Goal: Information Seeking & Learning: Learn about a topic

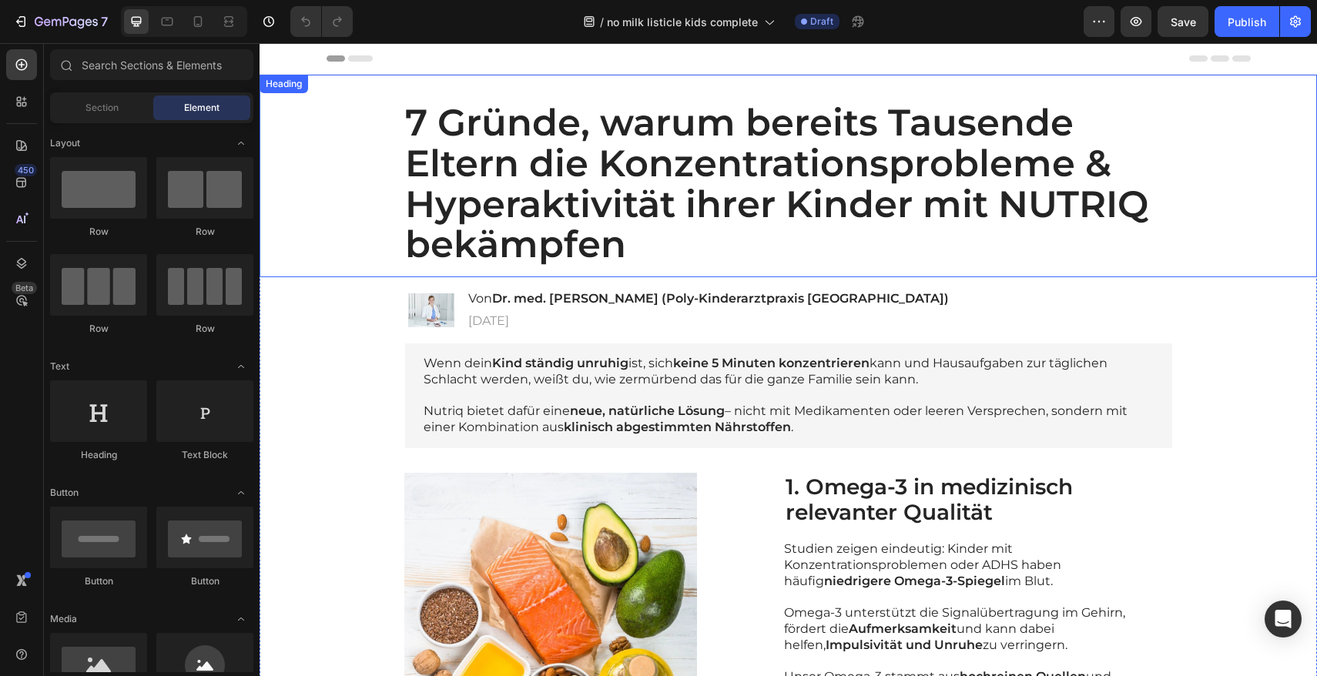
click at [569, 168] on h1 "7 Gründe, warum bereits Tausende Eltern die Konzentrationsprobleme & Hyperaktiv…" at bounding box center [788, 183] width 767 height 187
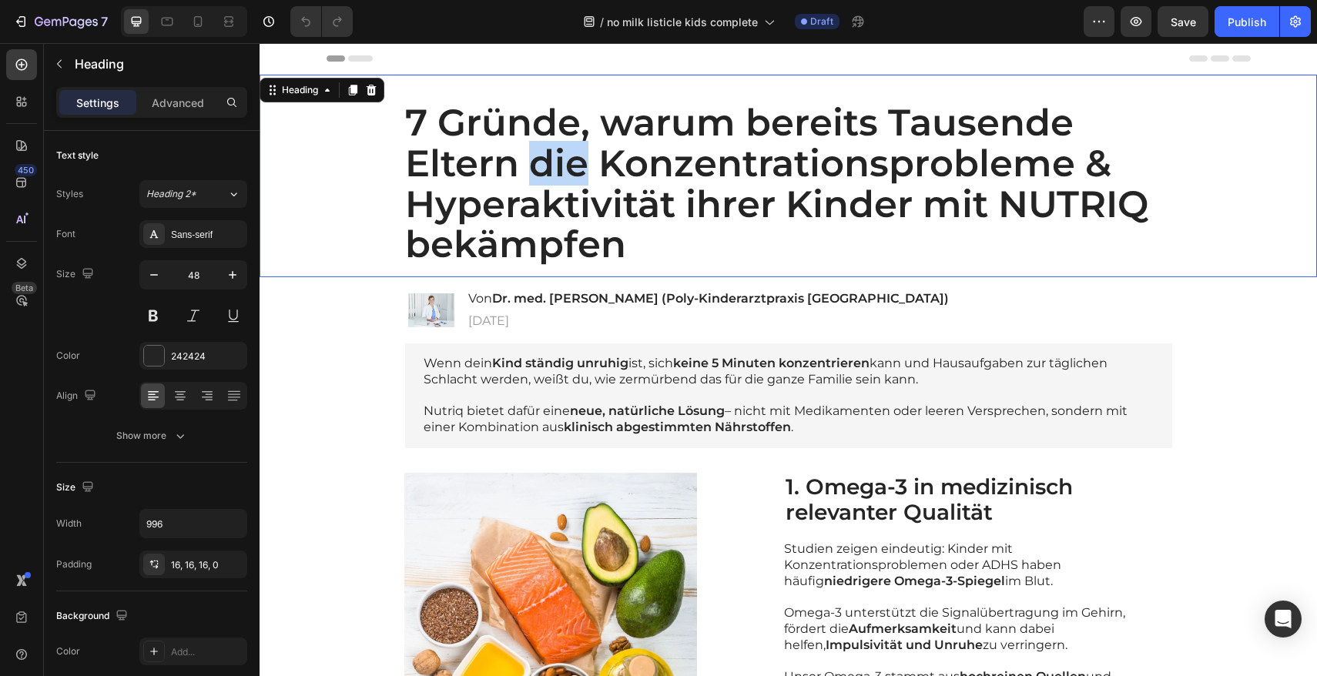
click at [608, 224] on p "7 Gründe, warum bereits Tausende Eltern die Konzentrationsprobleme & Hyperaktiv…" at bounding box center [782, 183] width 755 height 163
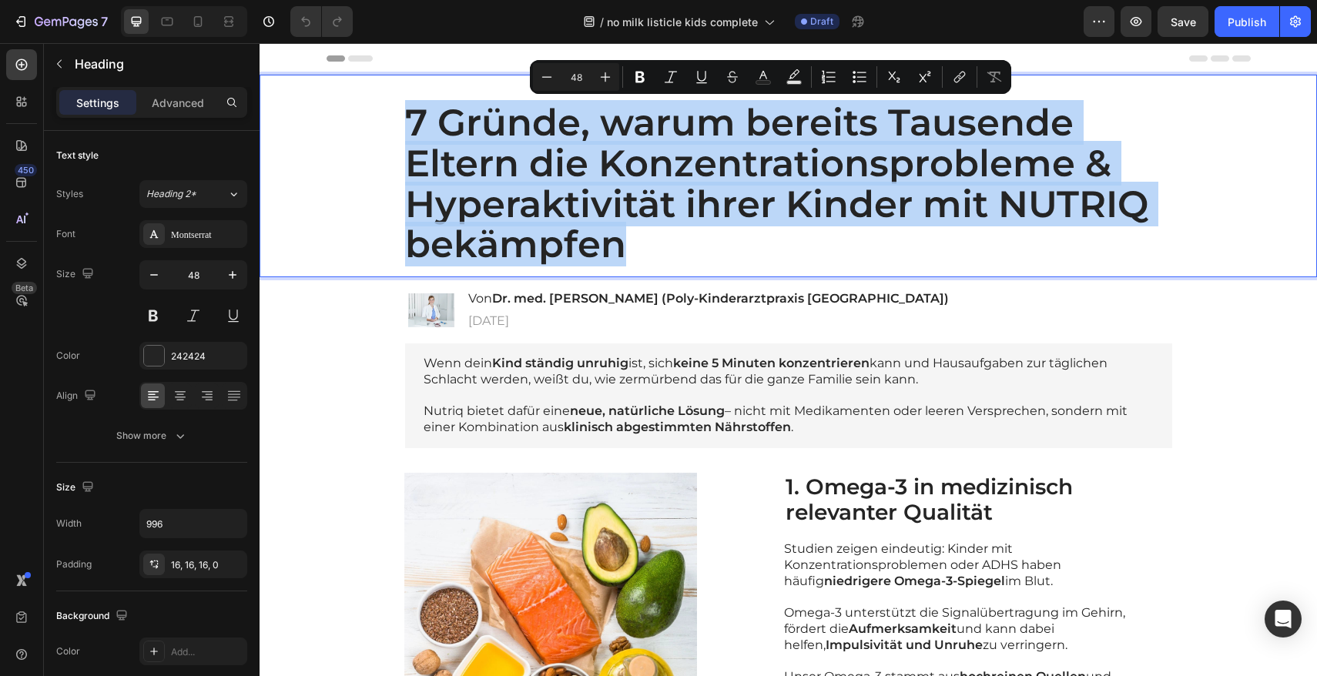
drag, startPoint x: 616, startPoint y: 245, endPoint x: 408, endPoint y: 123, distance: 241.4
click at [408, 123] on p "7 Gründe, warum bereits Tausende Eltern die Konzentrationsprobleme & Hyperaktiv…" at bounding box center [782, 183] width 755 height 163
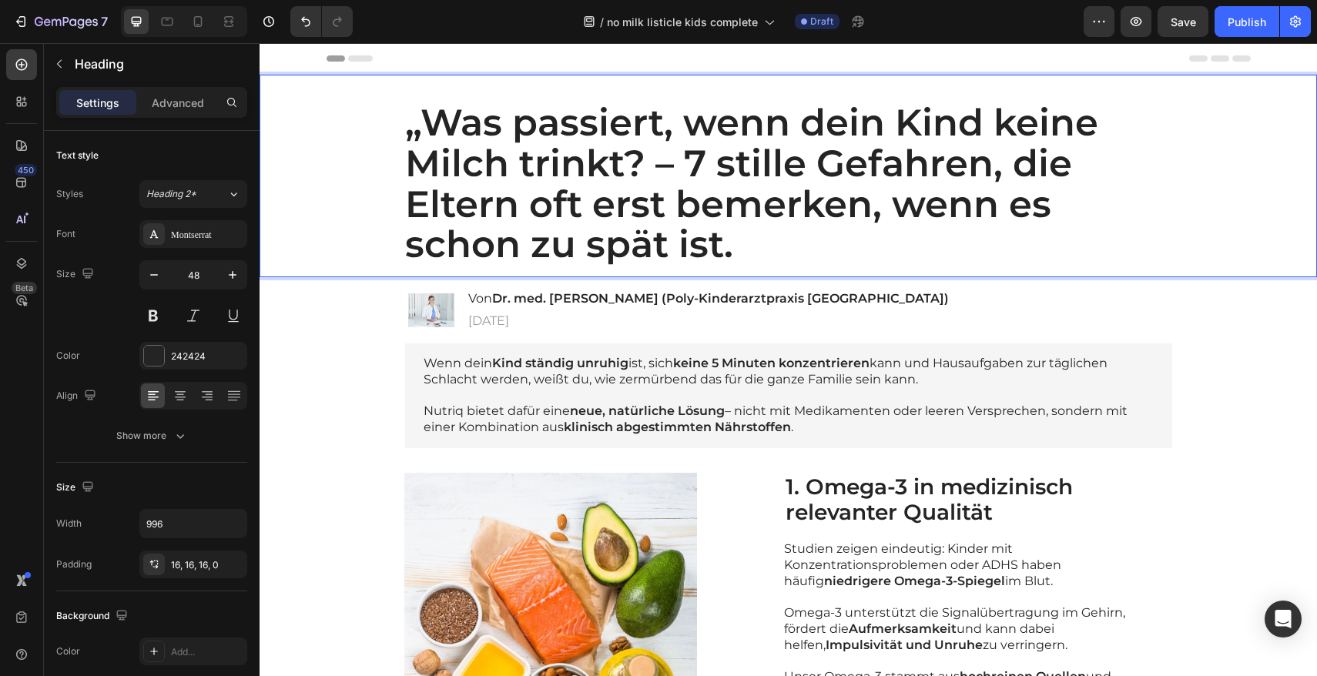
click at [418, 119] on p "„Was passiert, wenn dein Kind keine Milch trinkt? – 7 stille Gefahren, die Elte…" at bounding box center [782, 183] width 755 height 163
click at [419, 123] on p "„Was passiert, wenn dein Kind keine Milch trinkt? – 7 stille Gefahren, die Elte…" at bounding box center [782, 183] width 755 height 163
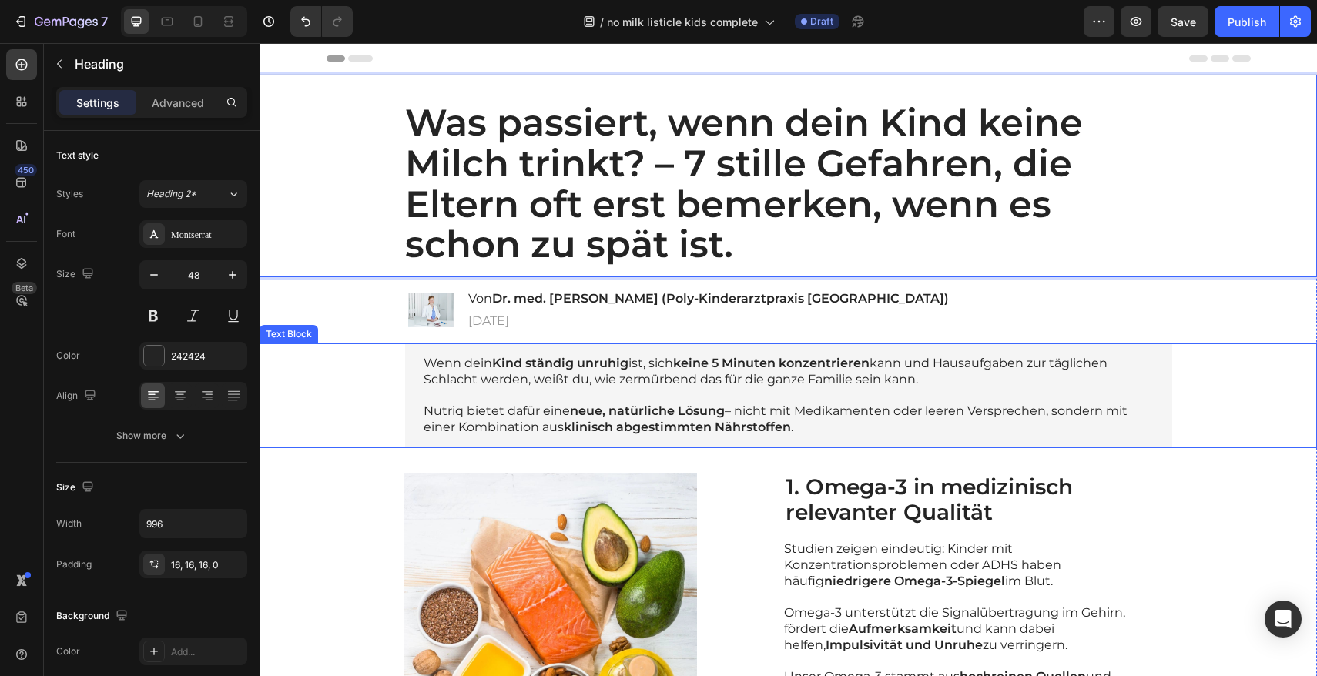
click at [543, 373] on p "Wenn dein Kind ständig unruhig ist, sich keine 5 Minuten konzentrieren kann und…" at bounding box center [789, 372] width 730 height 32
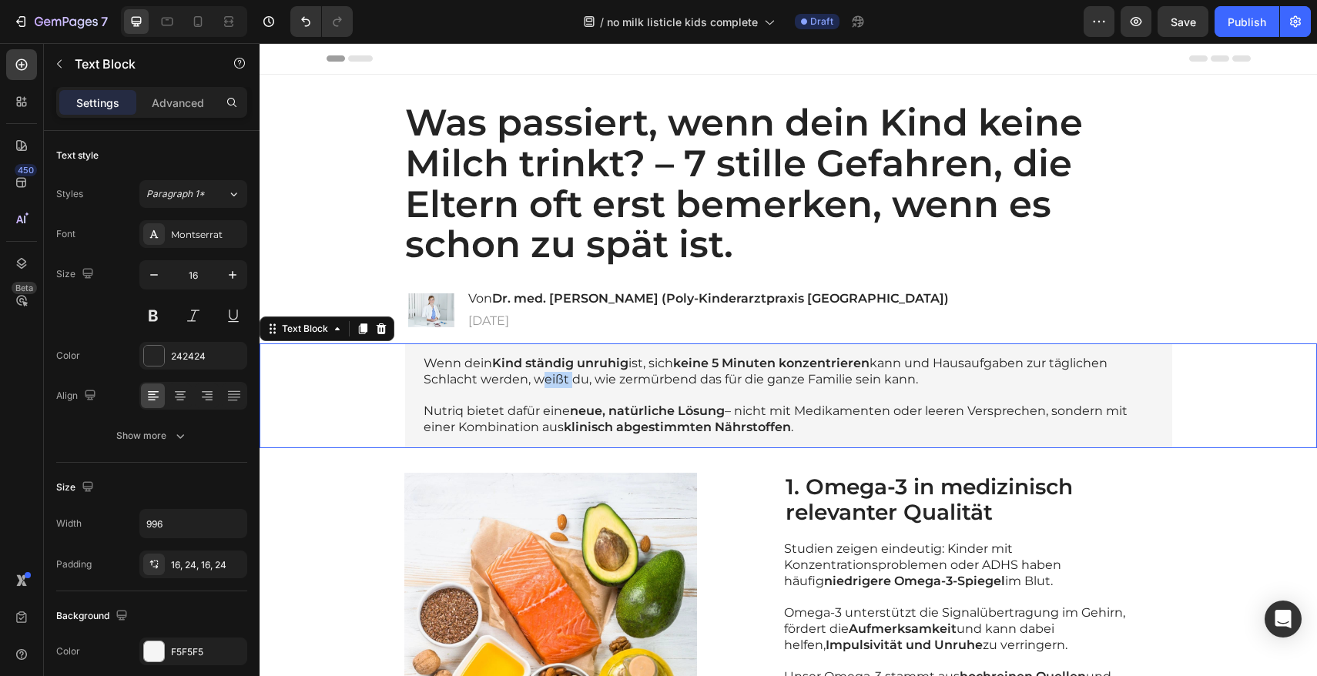
click at [543, 373] on p "Wenn dein Kind ständig unruhig ist, sich keine 5 Minuten konzentrieren kann und…" at bounding box center [789, 372] width 730 height 32
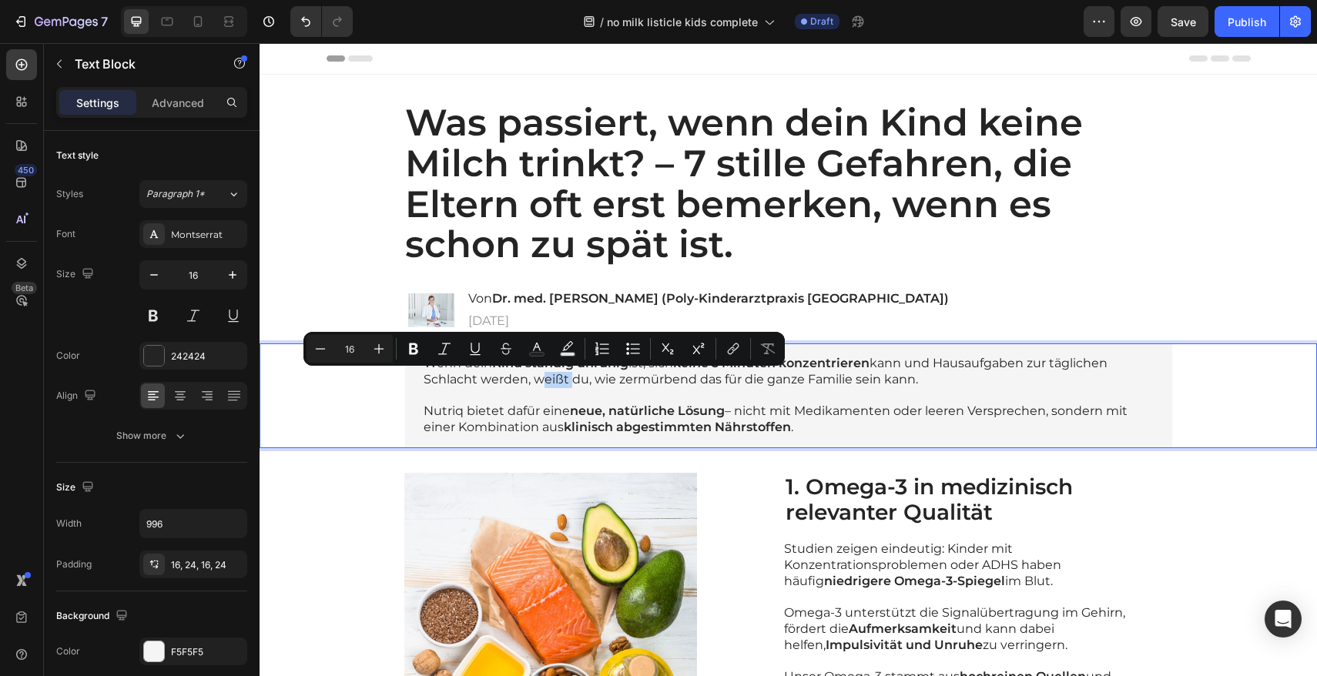
click at [543, 373] on p "Wenn dein Kind ständig unruhig ist, sich keine 5 Minuten konzentrieren kann und…" at bounding box center [789, 372] width 730 height 32
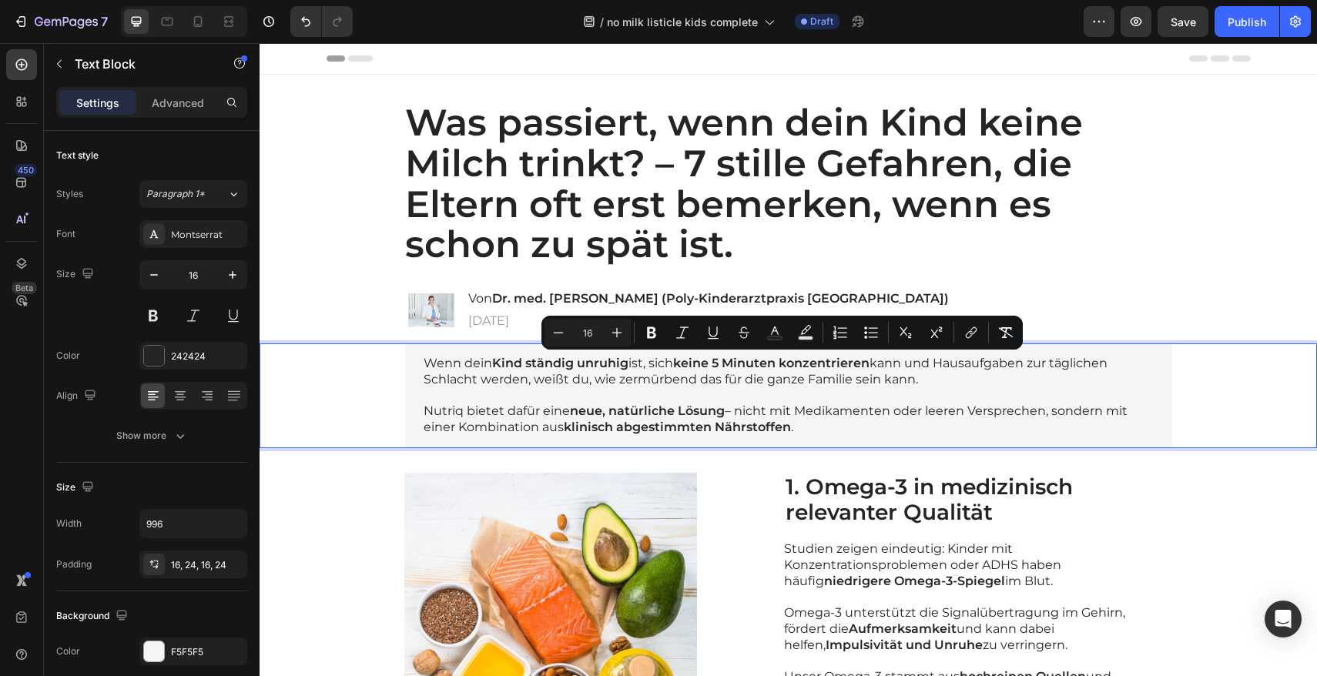
drag, startPoint x: 798, startPoint y: 428, endPoint x: 419, endPoint y: 366, distance: 384.0
click at [419, 366] on div "Wenn dein Kind ständig unruhig ist, sich keine 5 Minuten konzentrieren kann und…" at bounding box center [788, 396] width 767 height 105
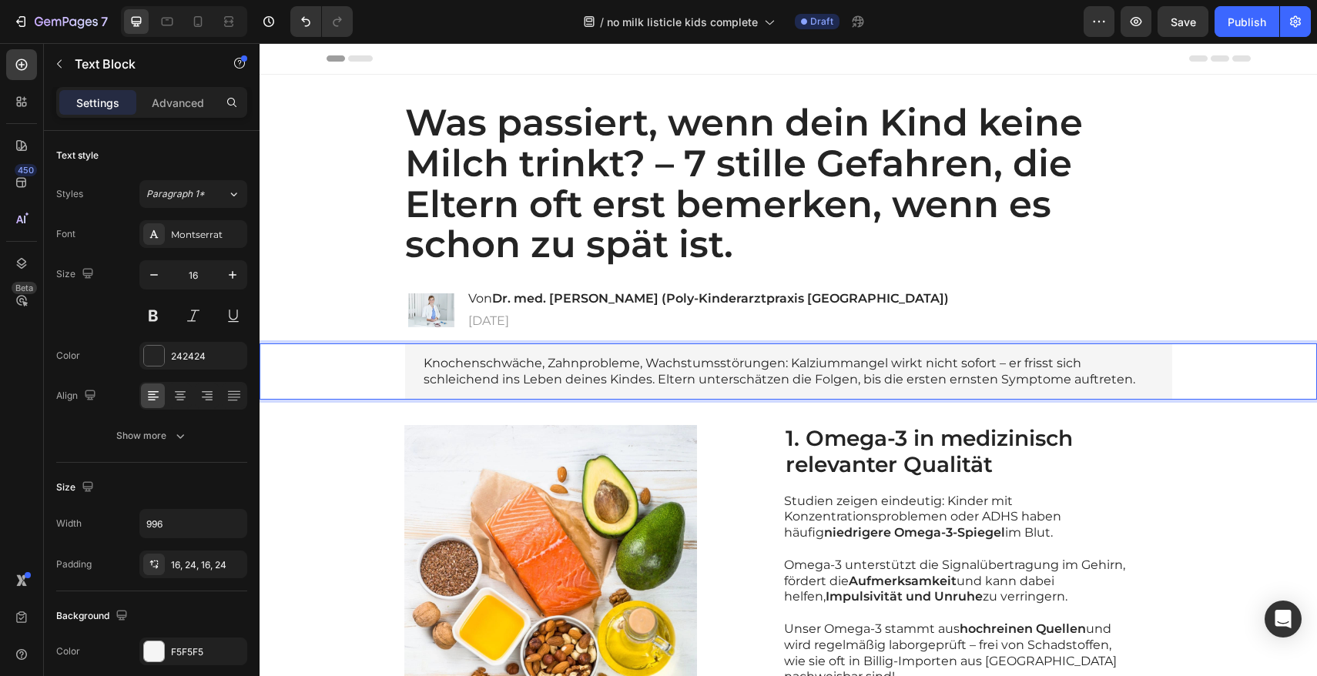
click at [424, 362] on p "Knochenschwäche, Zahnprobleme, Wachstumsstörungen: Kalziummangel wirkt nicht so…" at bounding box center [789, 372] width 730 height 32
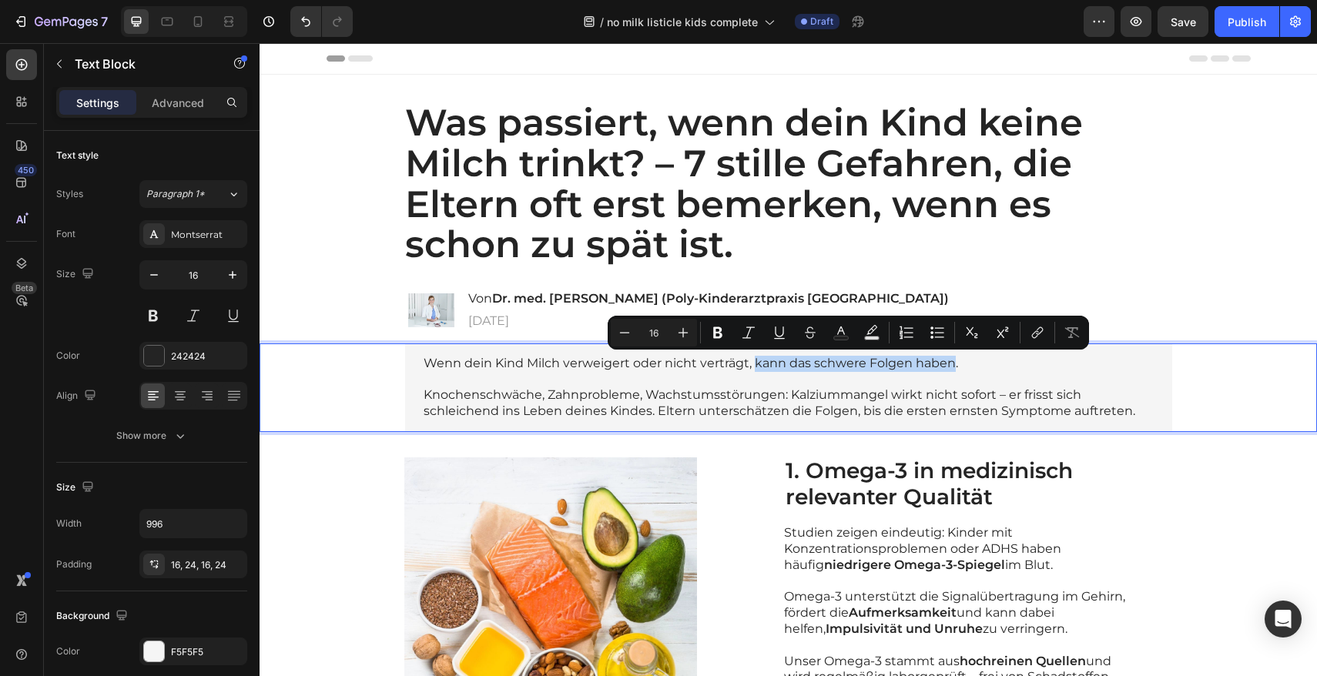
drag, startPoint x: 948, startPoint y: 365, endPoint x: 750, endPoint y: 367, distance: 197.2
click at [750, 367] on p "Wenn dein Kind Milch verweigert oder nicht verträgt, kann das schwere Folgen ha…" at bounding box center [789, 364] width 730 height 16
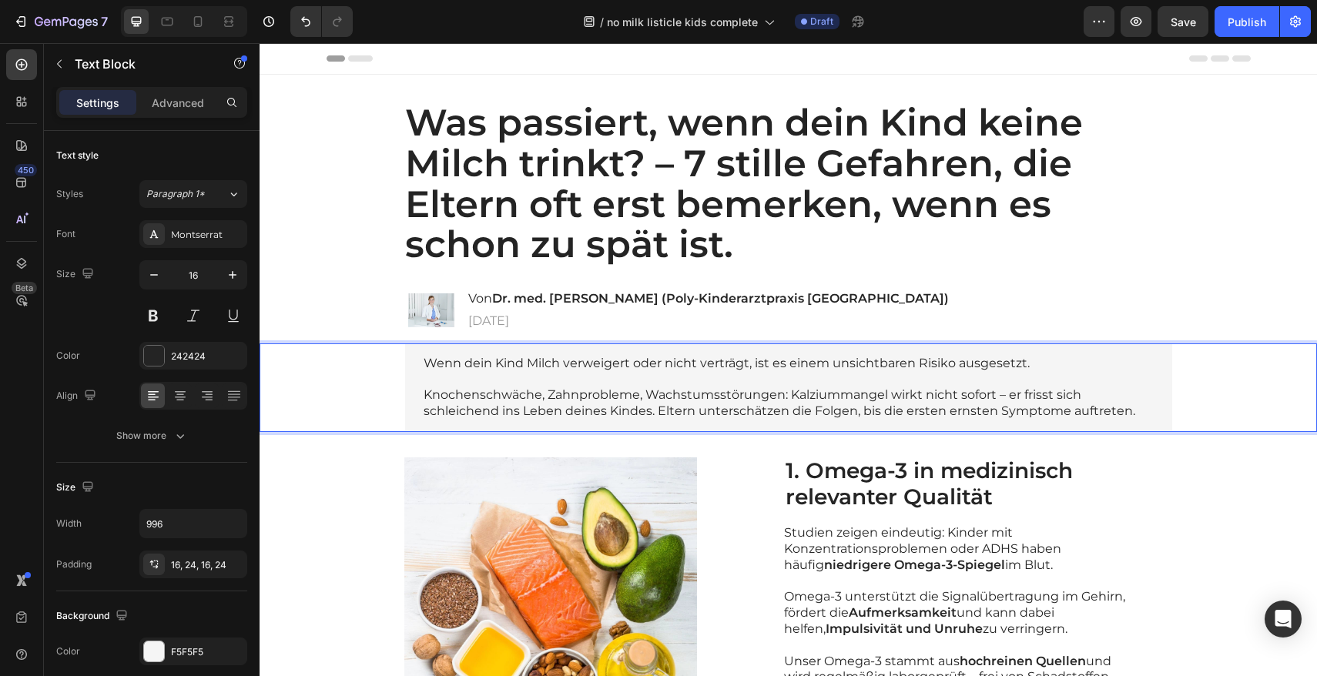
click at [749, 366] on p "Wenn dein Kind Milch verweigert oder nicht verträgt, ist es einem unsichtbaren …" at bounding box center [789, 364] width 730 height 16
drag, startPoint x: 750, startPoint y: 366, endPoint x: 764, endPoint y: 368, distance: 14.0
click at [764, 368] on p "Wenn dein Kind Milch verweigert oder nicht verträgt, ist es einem unsichtbaren …" at bounding box center [789, 364] width 730 height 16
click at [1047, 366] on p "Wenn dein Kind Milch verweigert oder nicht verträgt, kann es einem unsichtbaren…" at bounding box center [789, 364] width 730 height 16
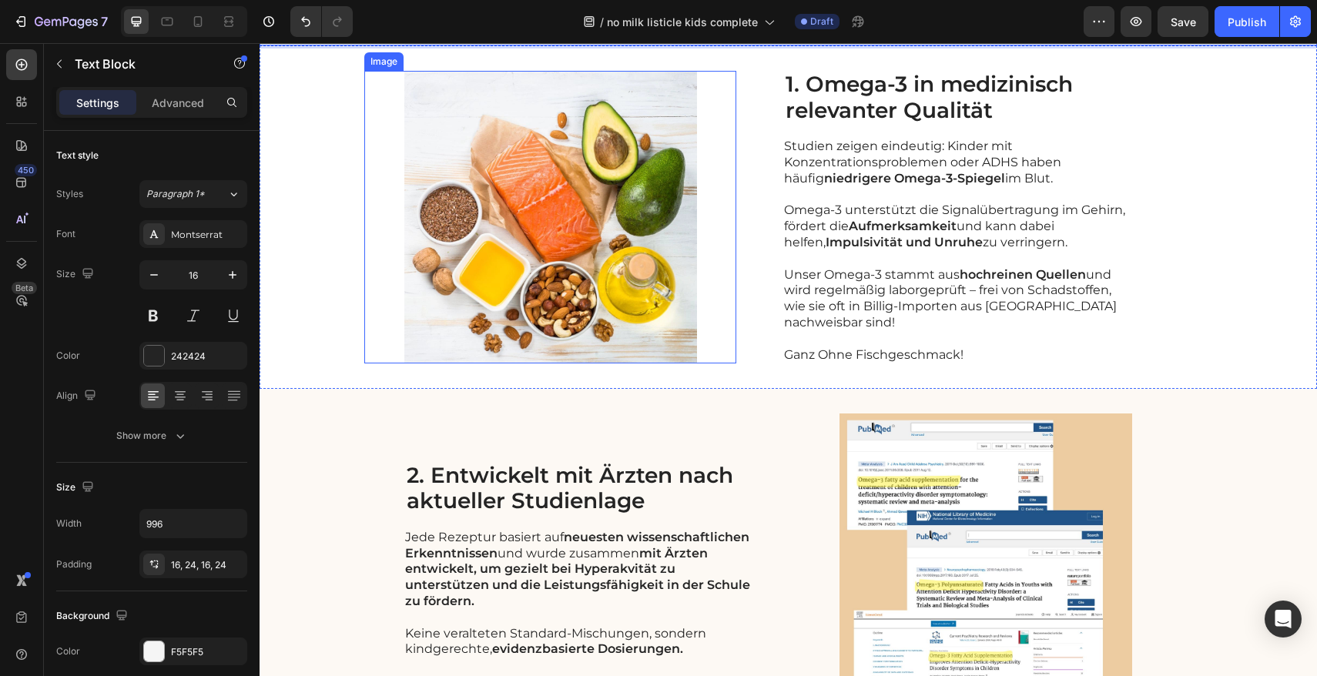
scroll to position [200, 0]
